Goal: Check status: Check status

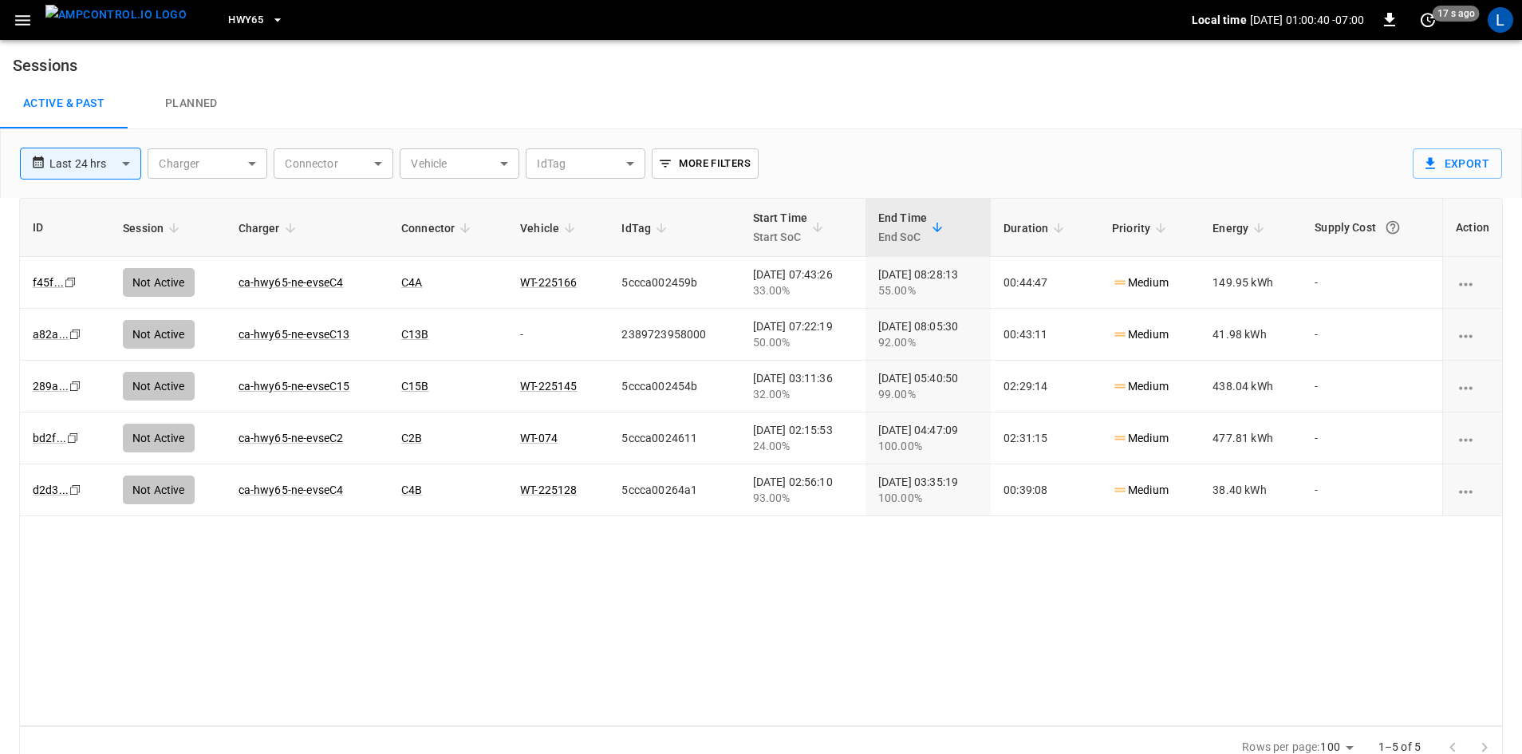
drag, startPoint x: 0, startPoint y: 0, endPoint x: 235, endPoint y: 20, distance: 236.1
click at [235, 20] on button "HWY65" at bounding box center [256, 20] width 69 height 31
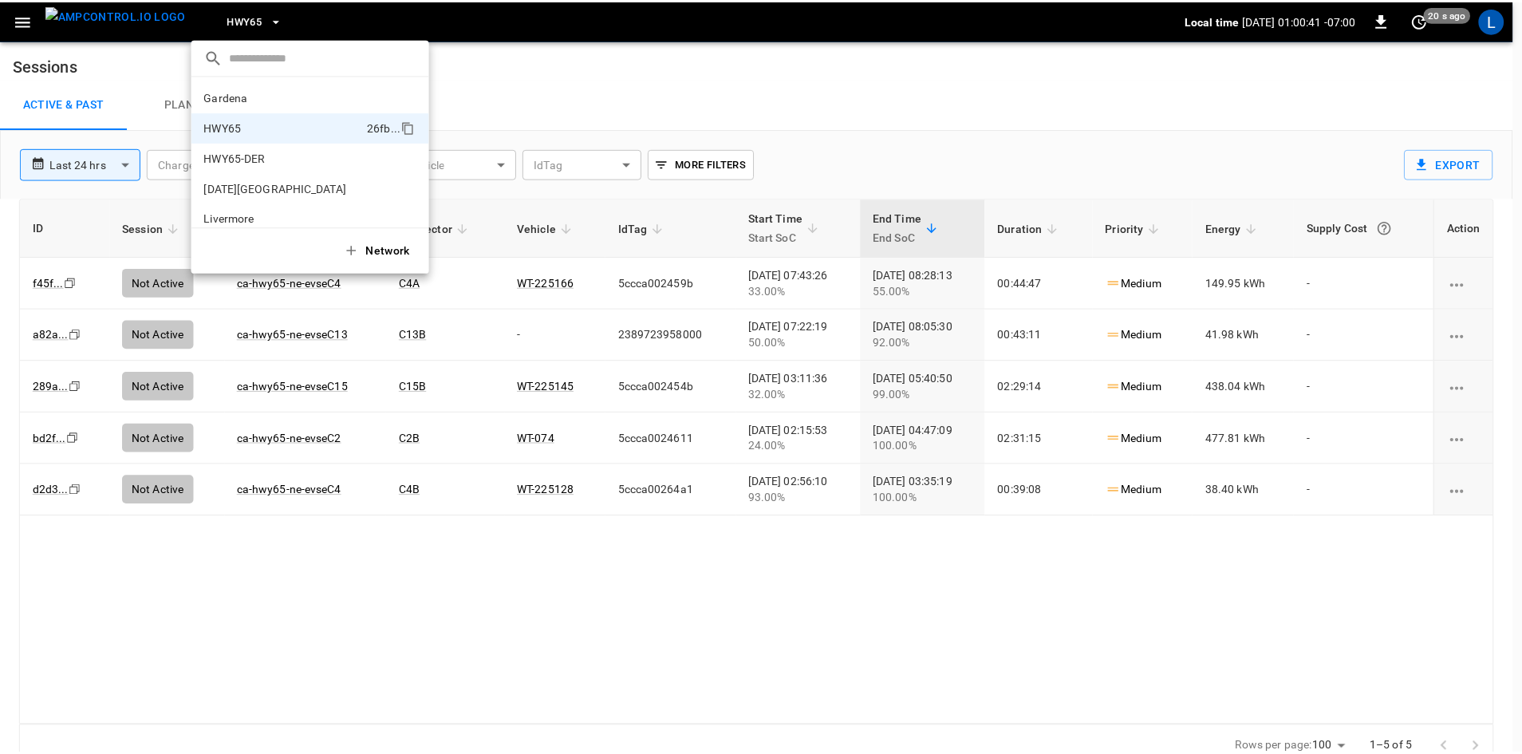
scroll to position [26, 0]
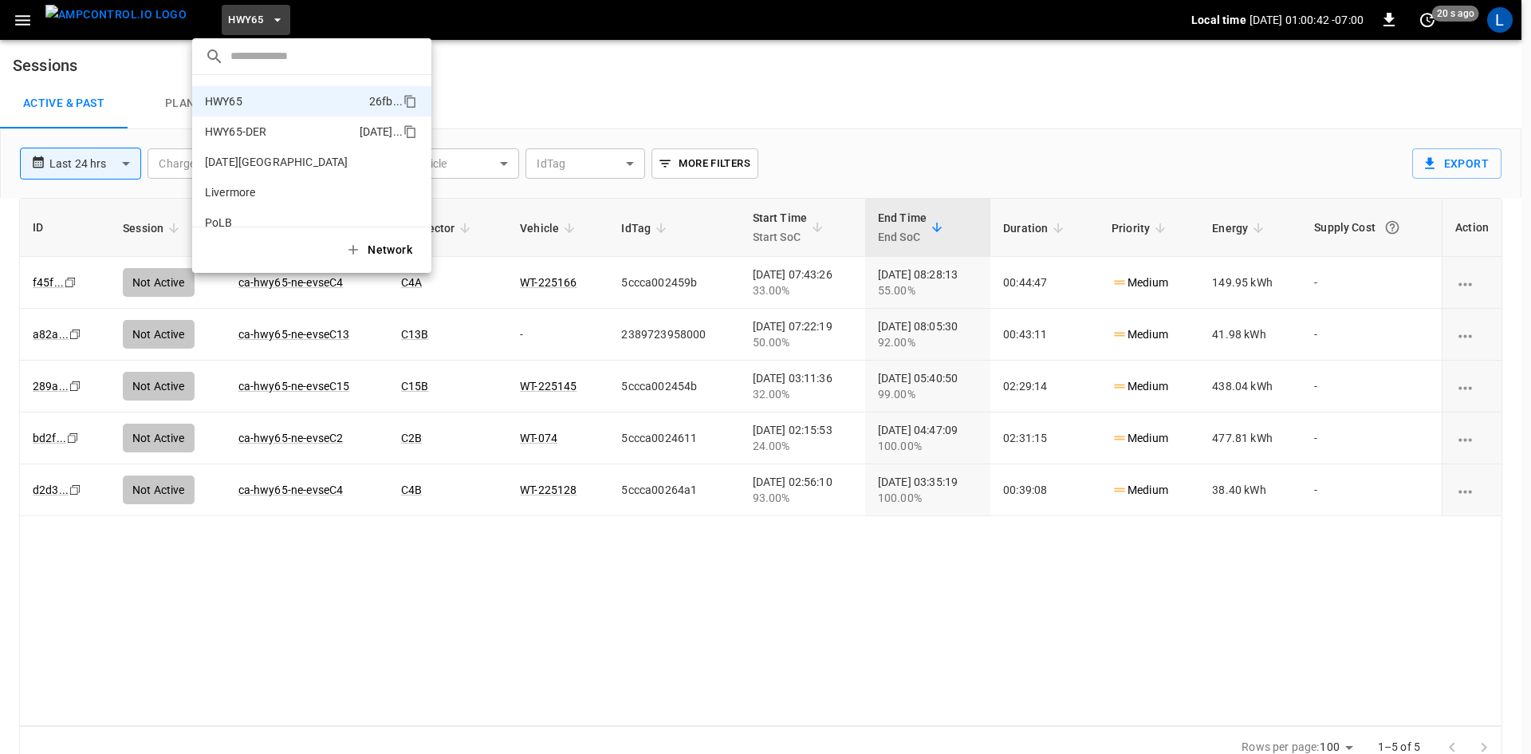
click at [263, 132] on p "HWY65-DER" at bounding box center [279, 132] width 148 height 16
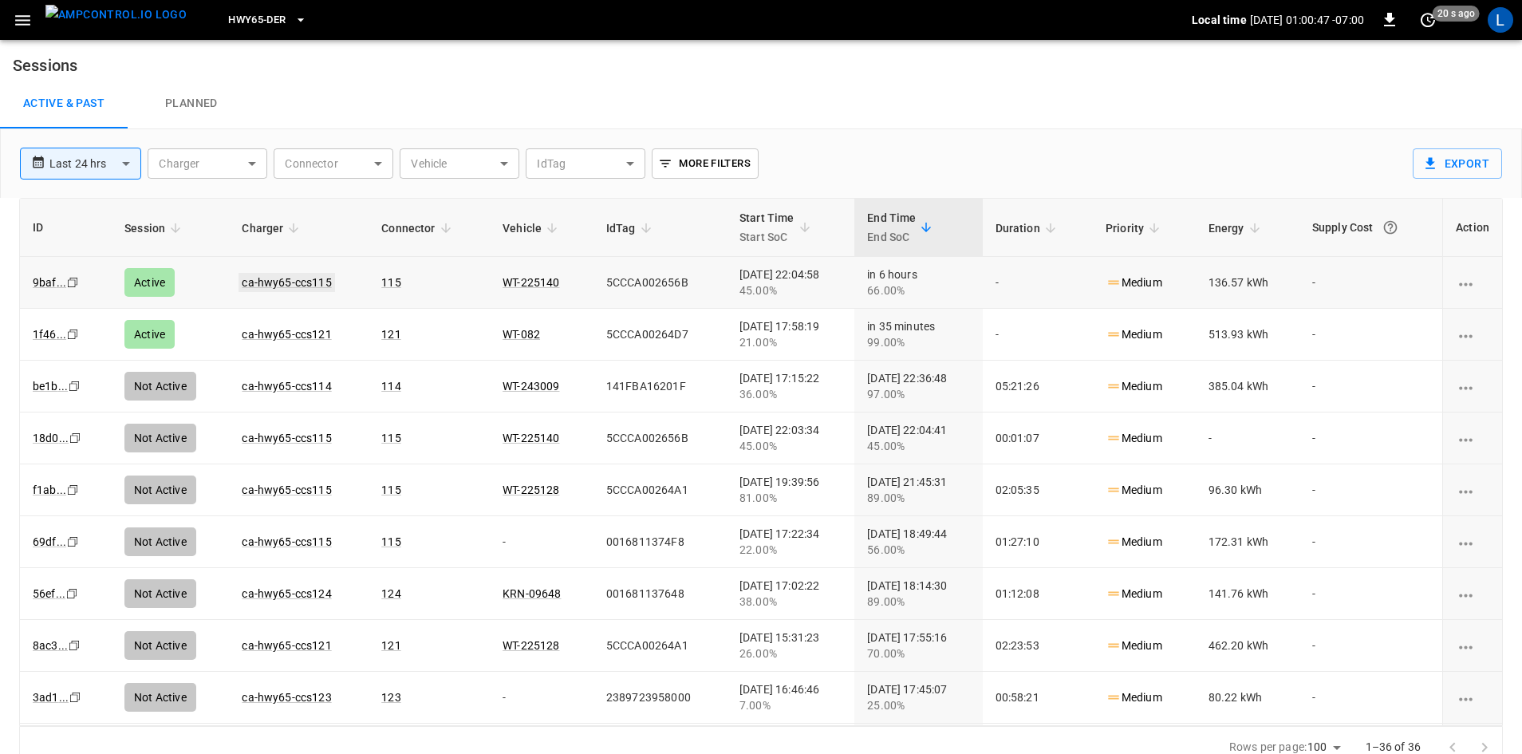
click at [309, 282] on link "ca-hwy65-ccs115" at bounding box center [286, 282] width 96 height 19
click at [271, 336] on link "ca-hwy65-ccs121" at bounding box center [286, 334] width 96 height 19
